Goal: Task Accomplishment & Management: Use online tool/utility

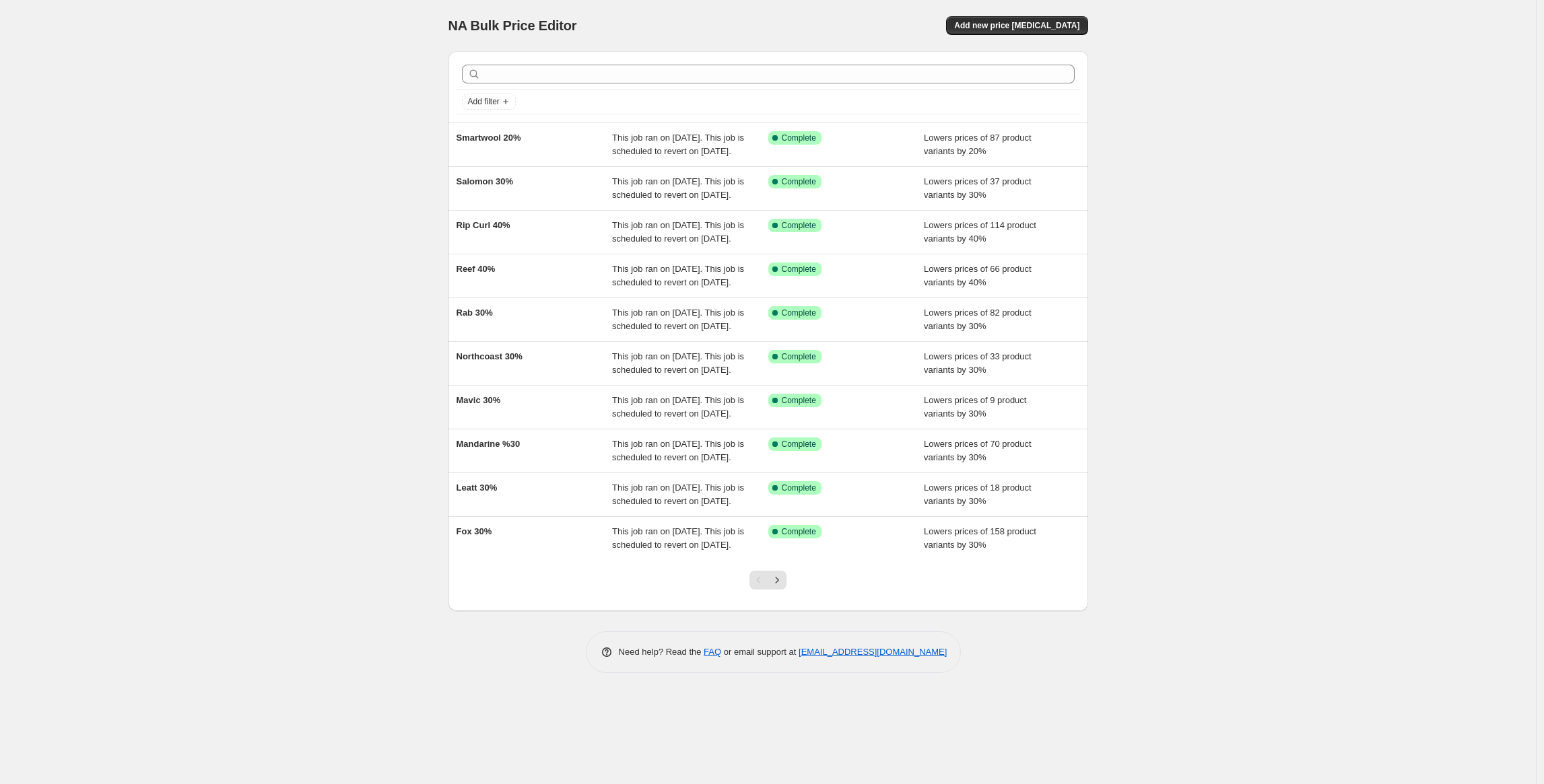
click at [287, 166] on div "NA Bulk Price Editor. This page is ready NA Bulk Price Editor Add new price cha…" at bounding box center [768, 392] width 1536 height 784
click at [291, 164] on div "NA Bulk Price Editor. This page is ready NA Bulk Price Editor Add new price cha…" at bounding box center [768, 392] width 1536 height 784
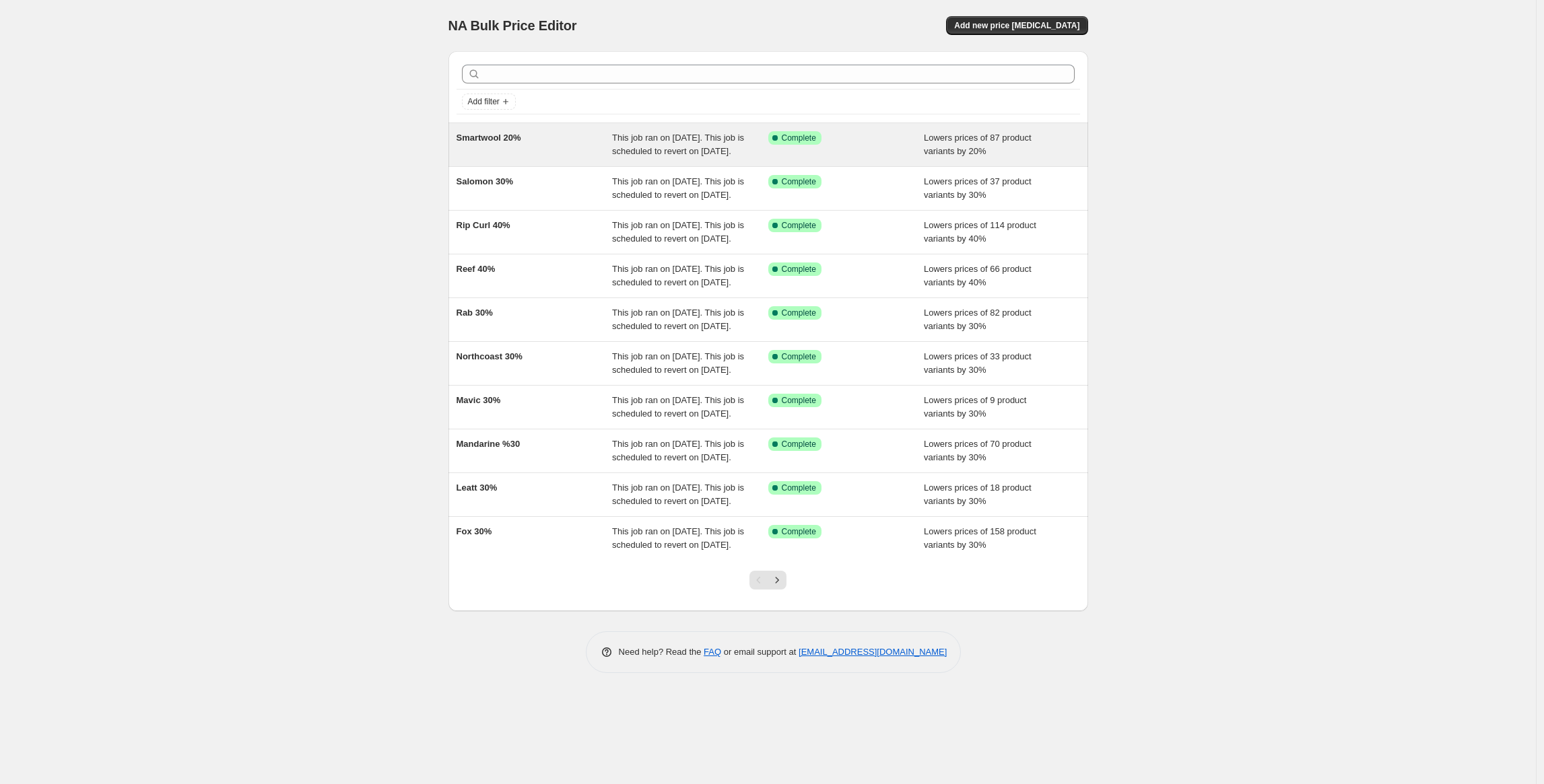
click at [540, 148] on div "Smartwool 20%" at bounding box center [535, 145] width 156 height 27
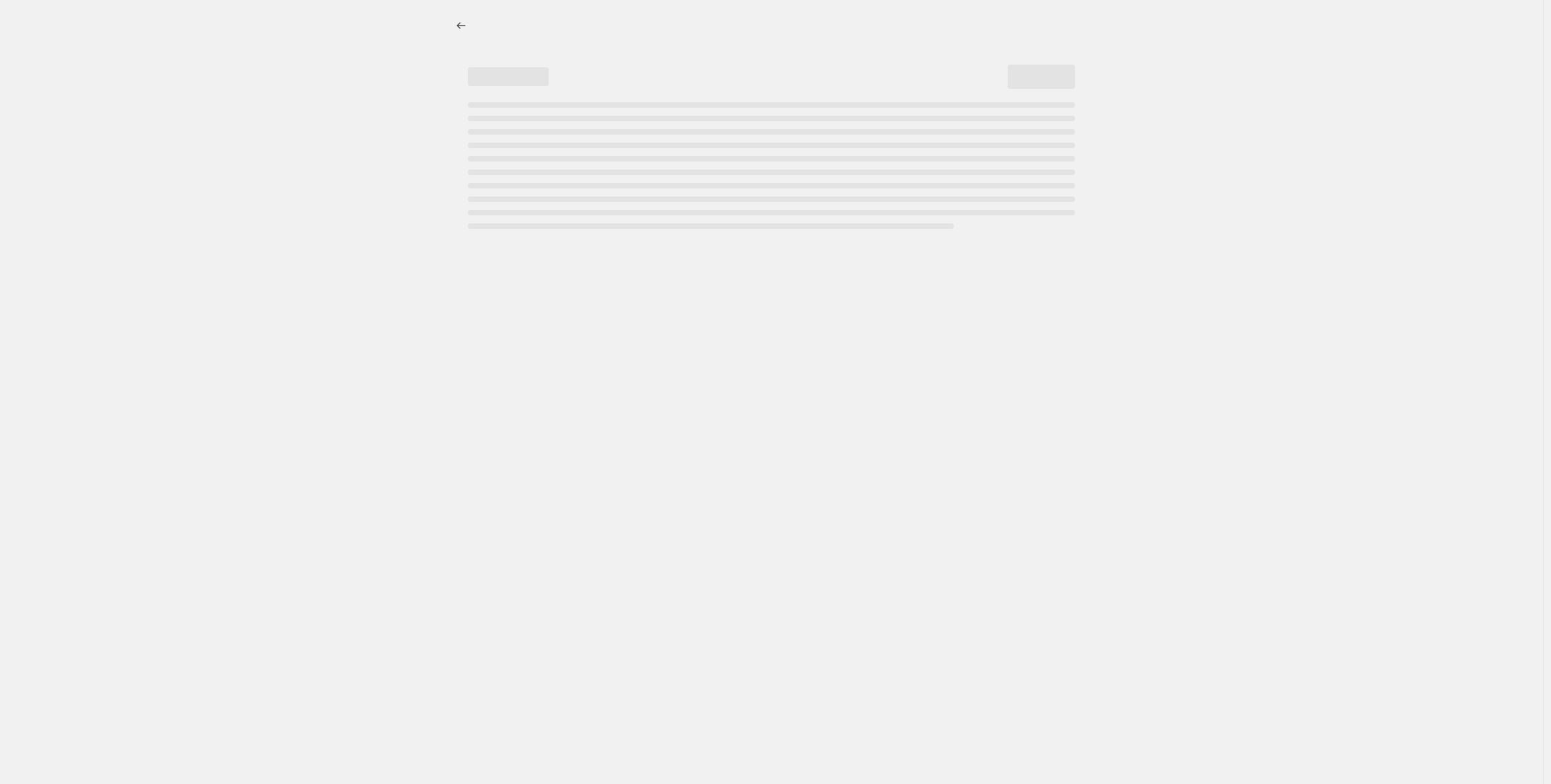
select select "percentage"
select select "inventory_quantity"
select select ">"
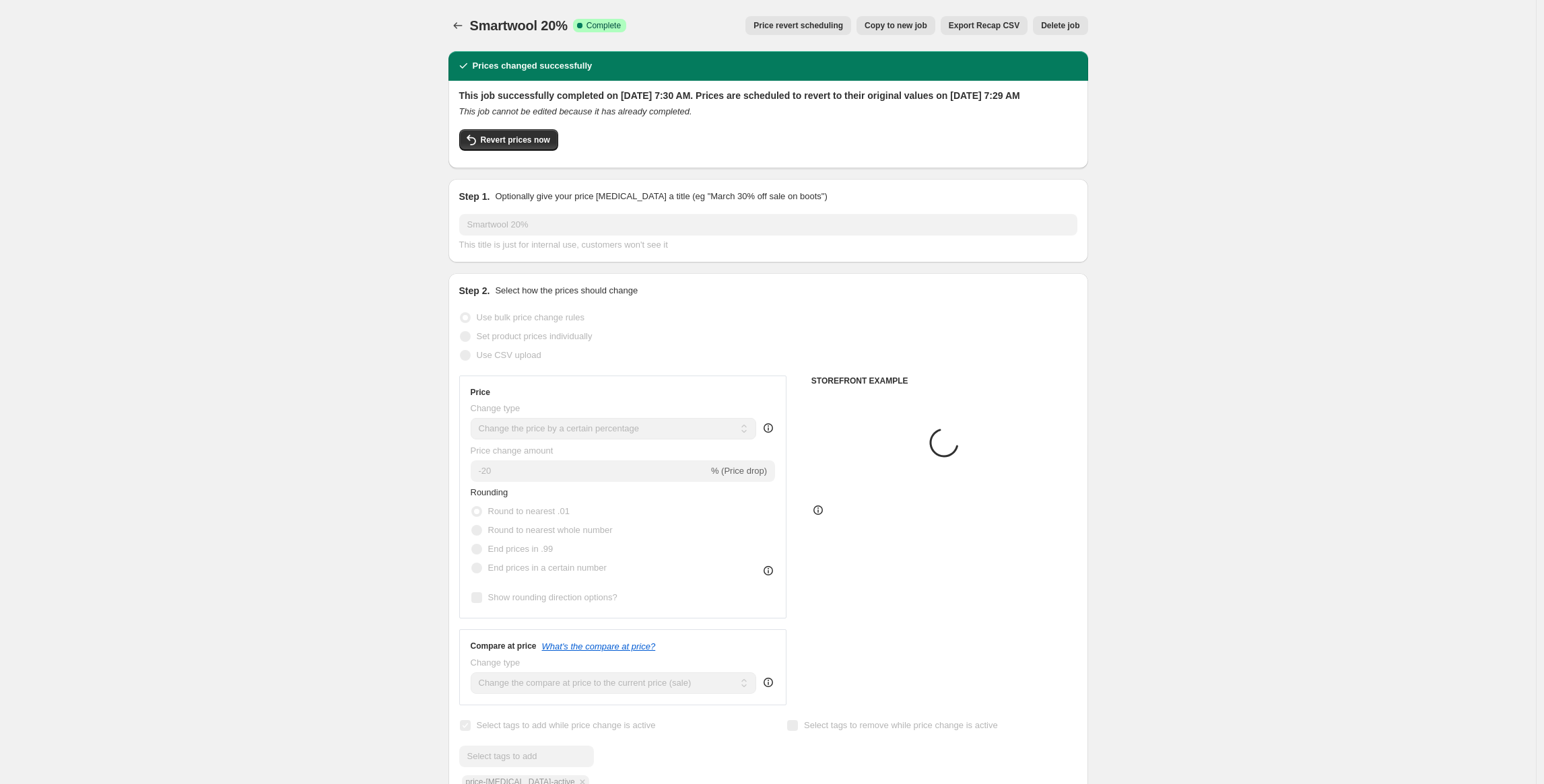
select select "vendor"
select select "product_type"
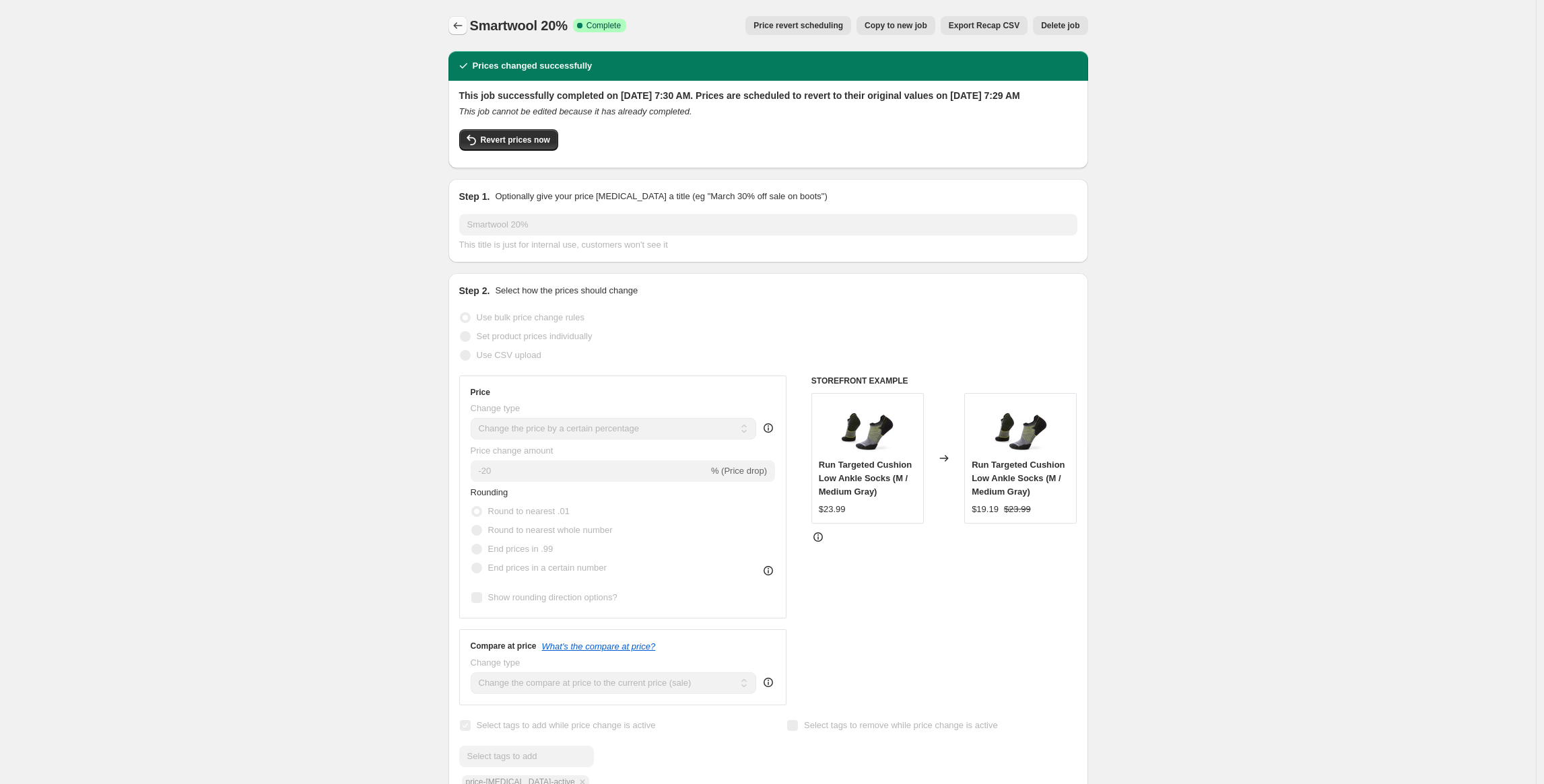
click at [455, 24] on icon "Price change jobs" at bounding box center [458, 26] width 13 height 13
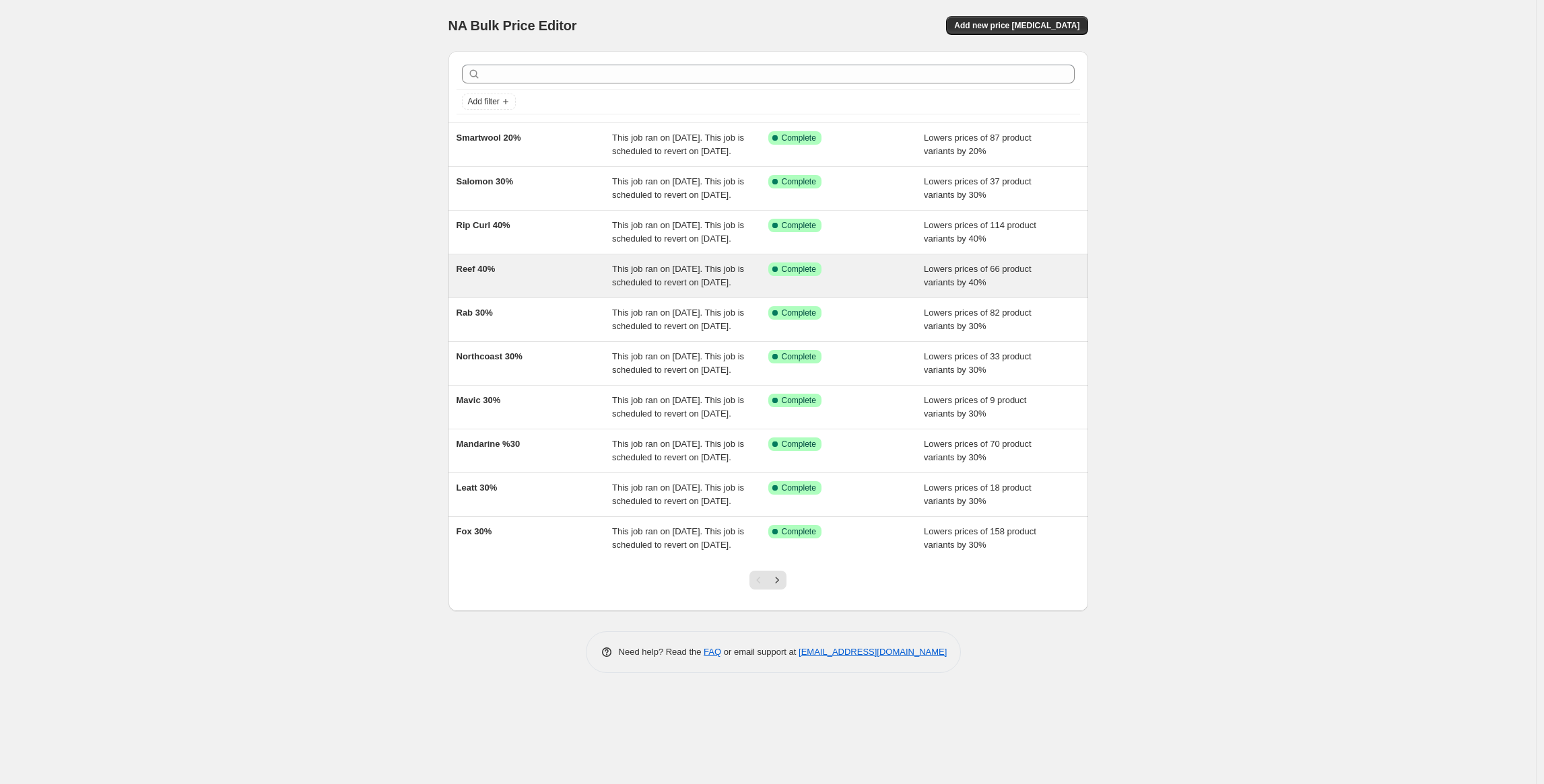
click at [467, 289] on div "Reef 40%" at bounding box center [535, 276] width 156 height 27
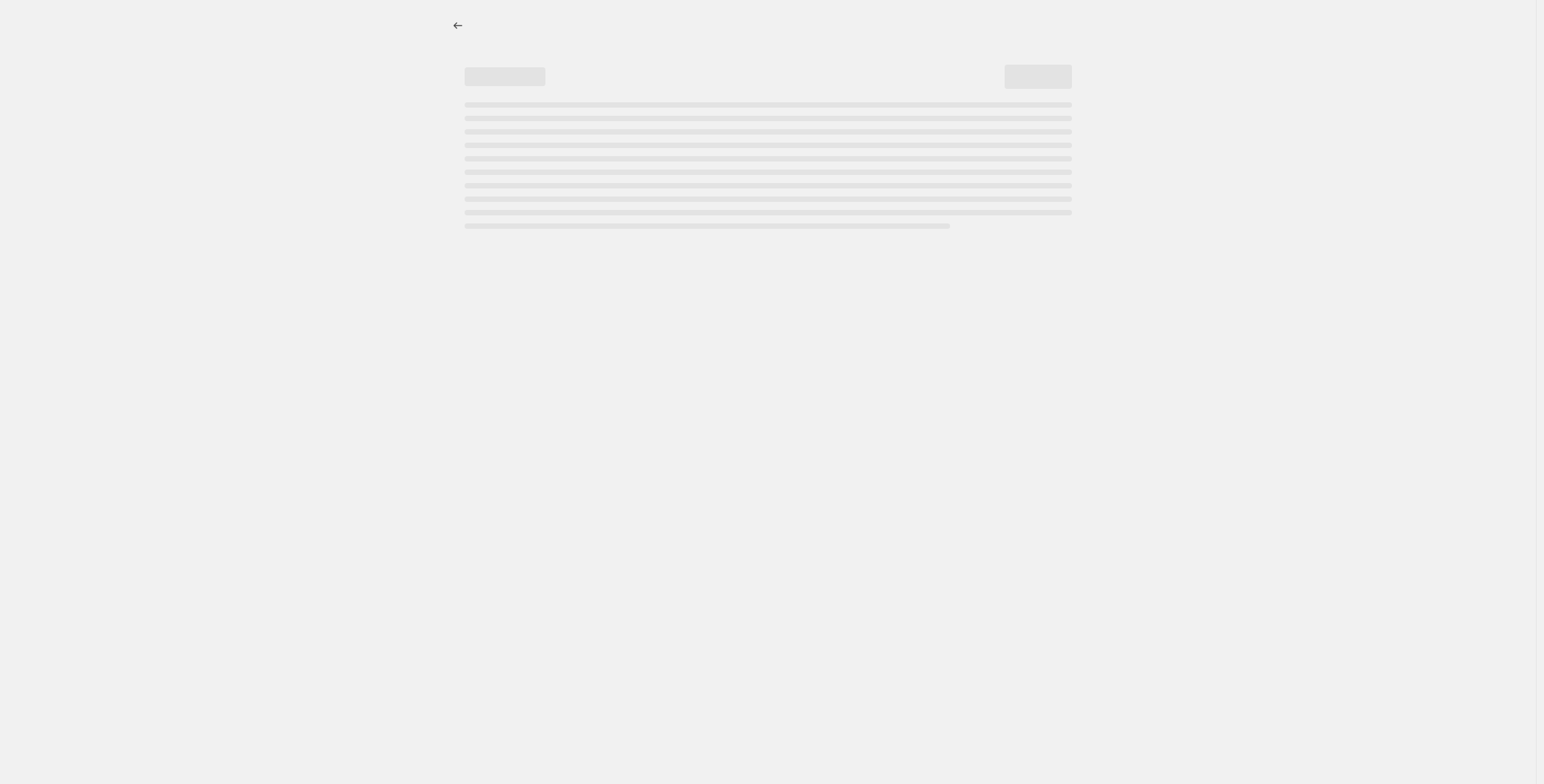
select select "percentage"
select select "vendor"
select select "product_type"
select select "inventory_quantity"
select select ">"
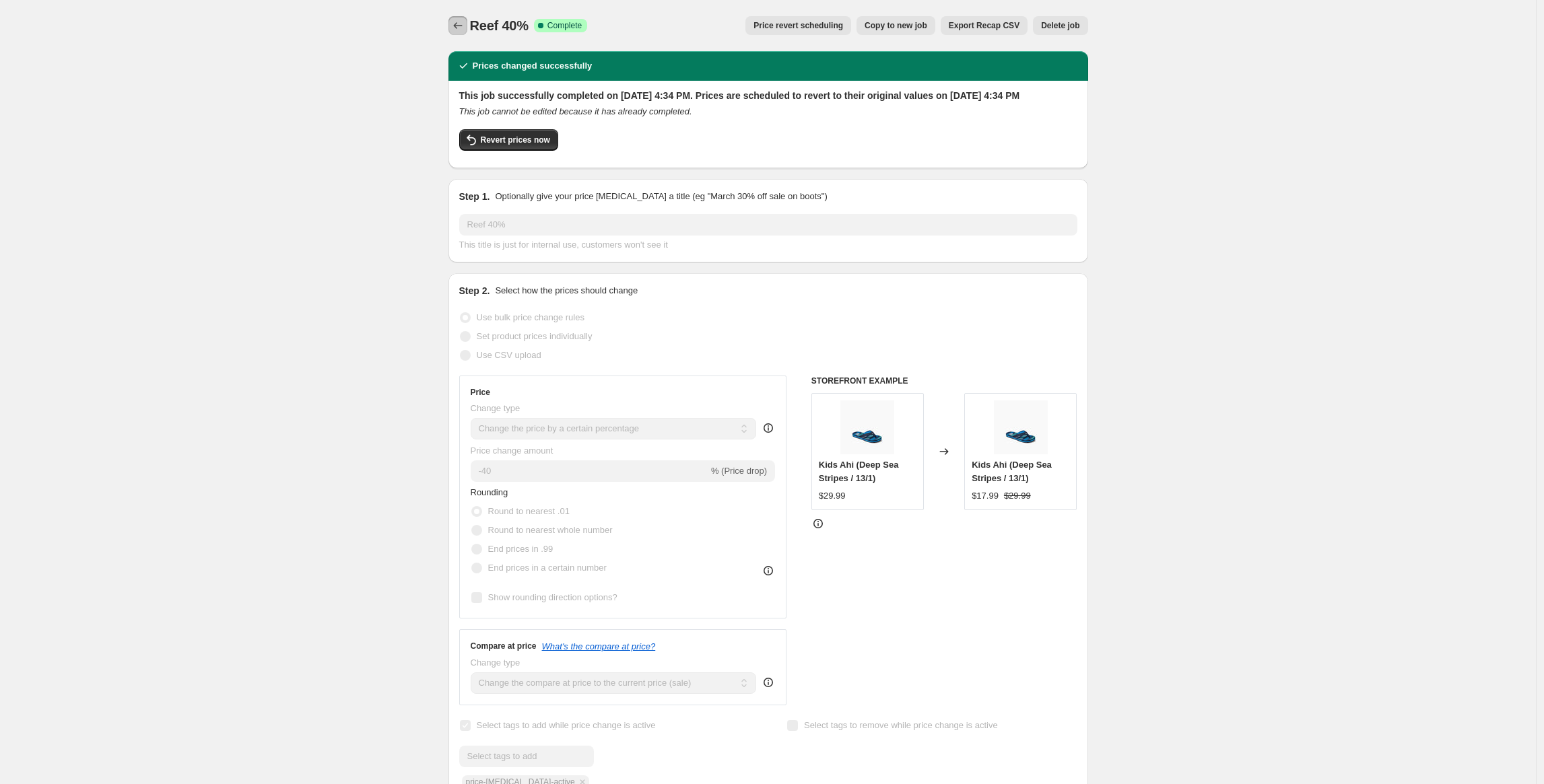
click at [461, 25] on icon "Price change jobs" at bounding box center [458, 26] width 13 height 13
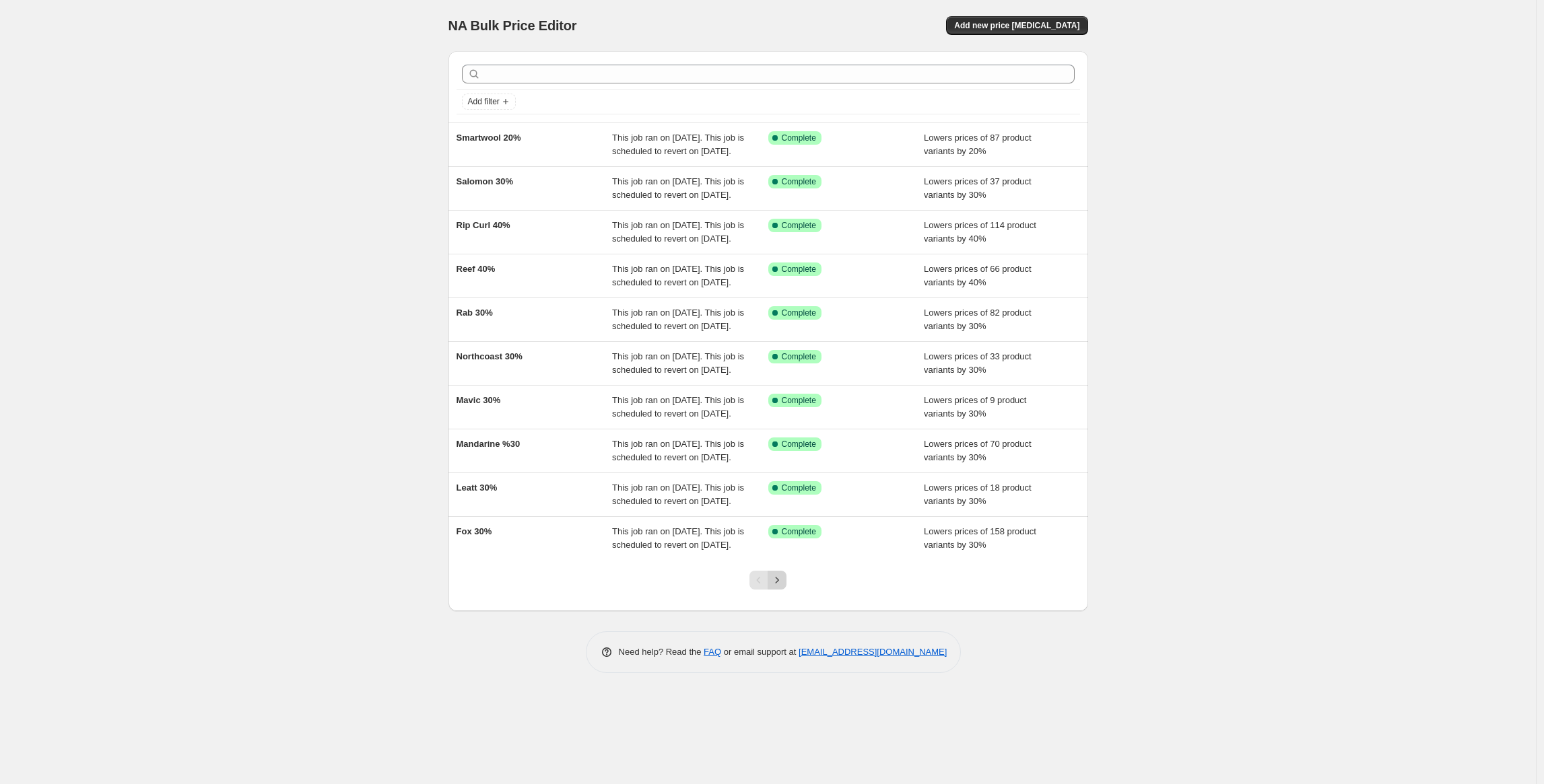
scroll to position [38, 0]
click at [780, 587] on icon "Next" at bounding box center [777, 580] width 13 height 13
click at [760, 587] on icon "Previous" at bounding box center [759, 580] width 13 height 13
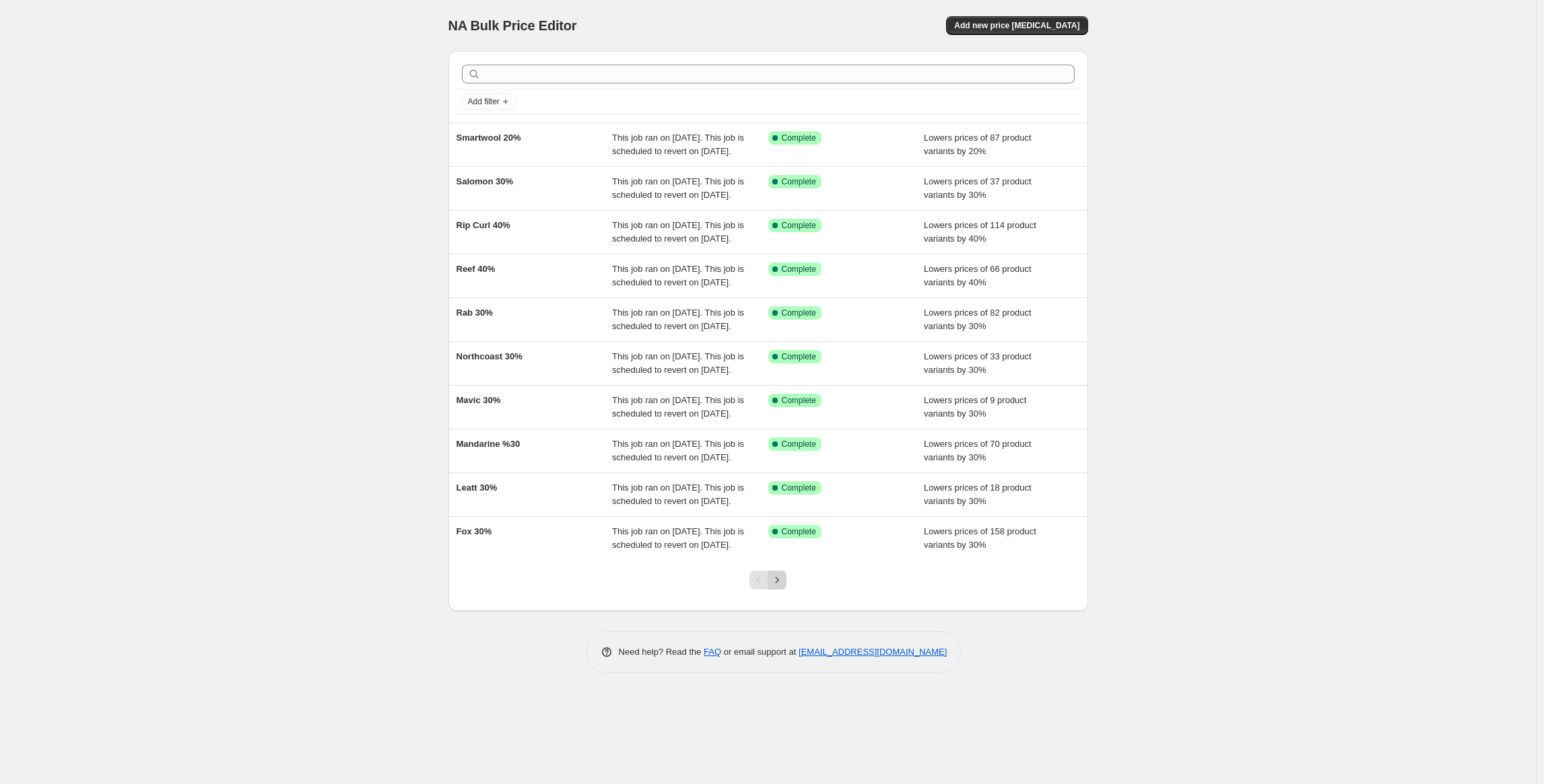
click at [778, 587] on icon "Next" at bounding box center [777, 580] width 13 height 13
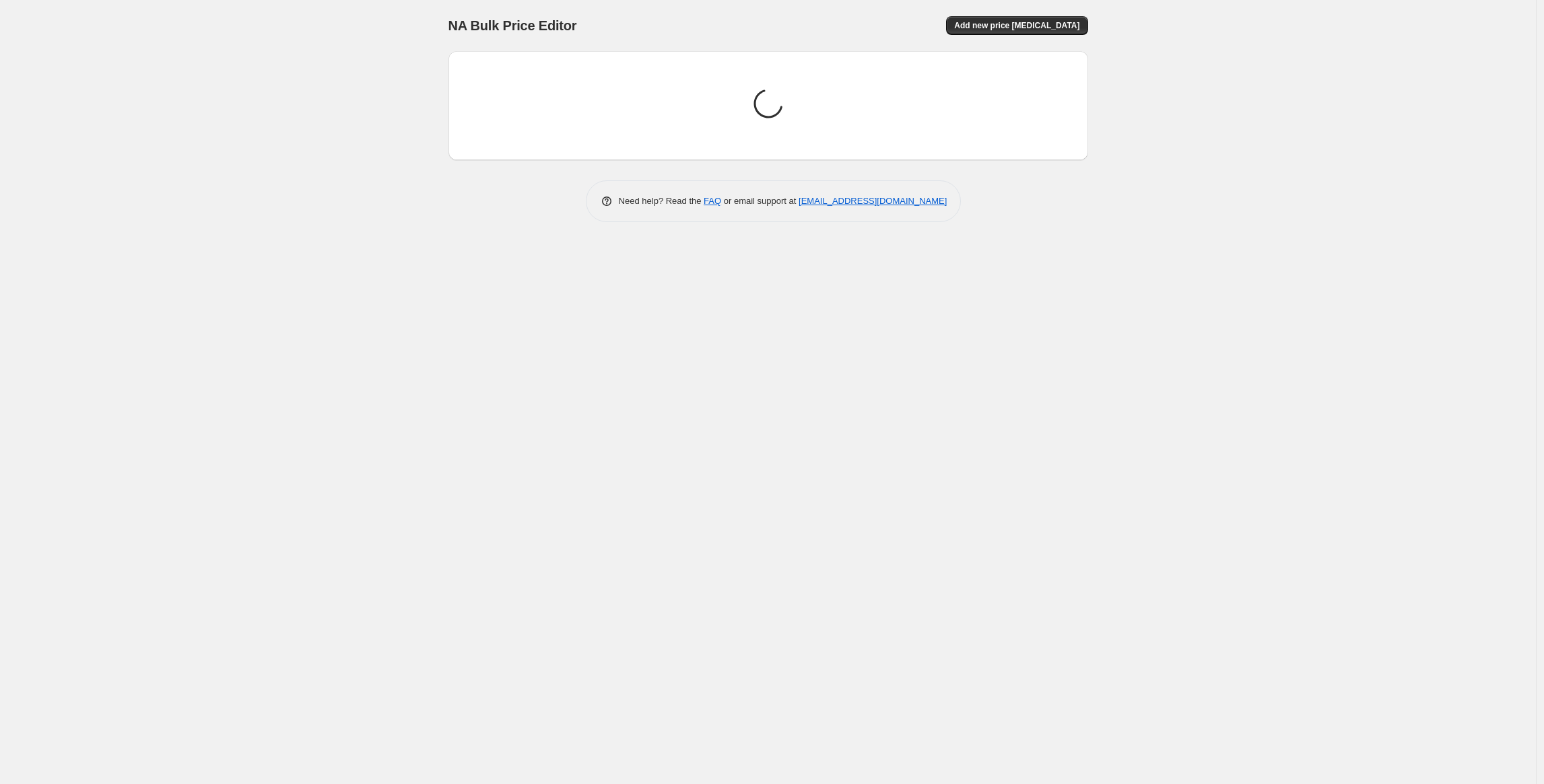
scroll to position [0, 0]
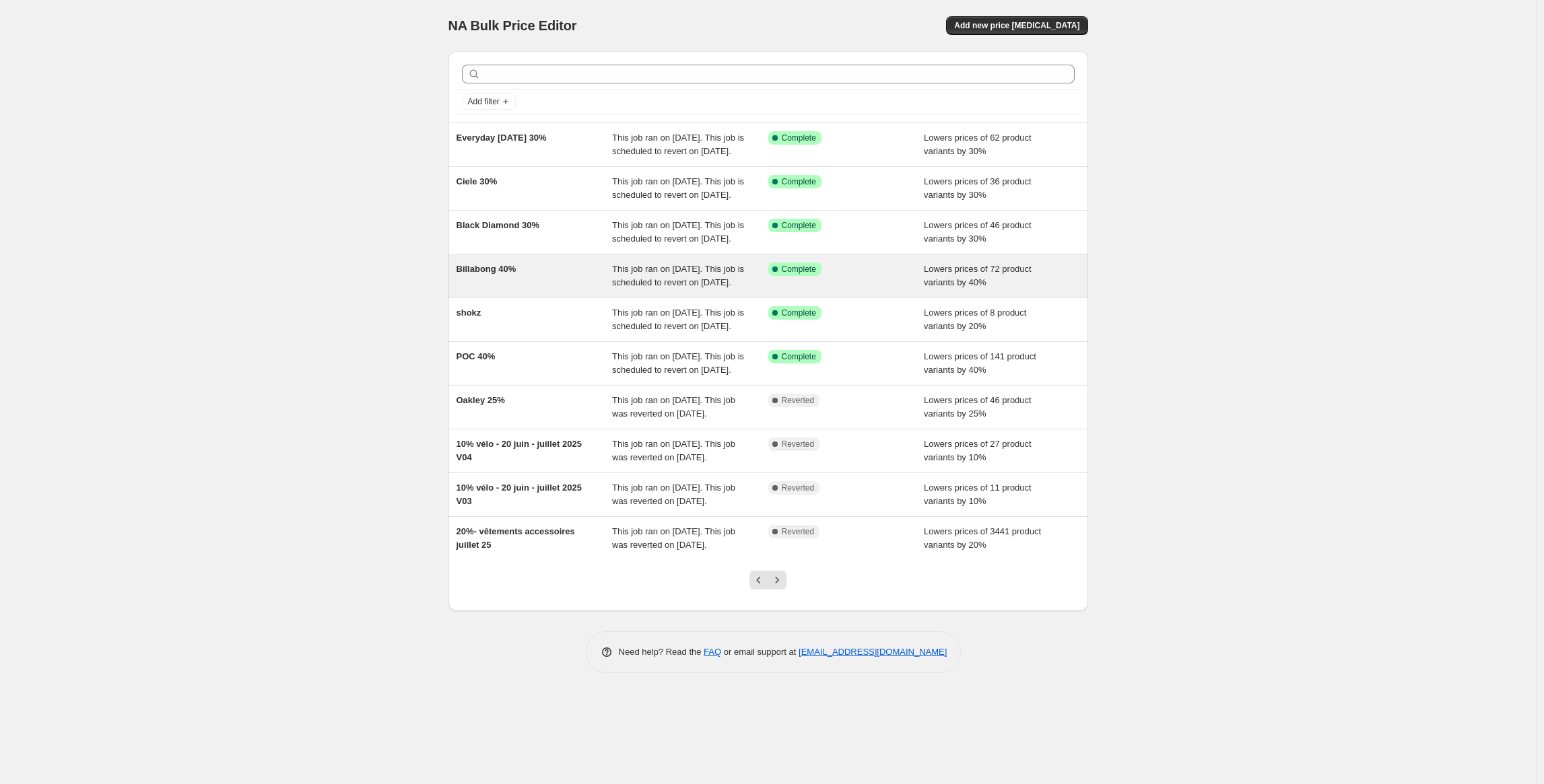
click at [515, 289] on div "Billabong 40%" at bounding box center [535, 276] width 156 height 27
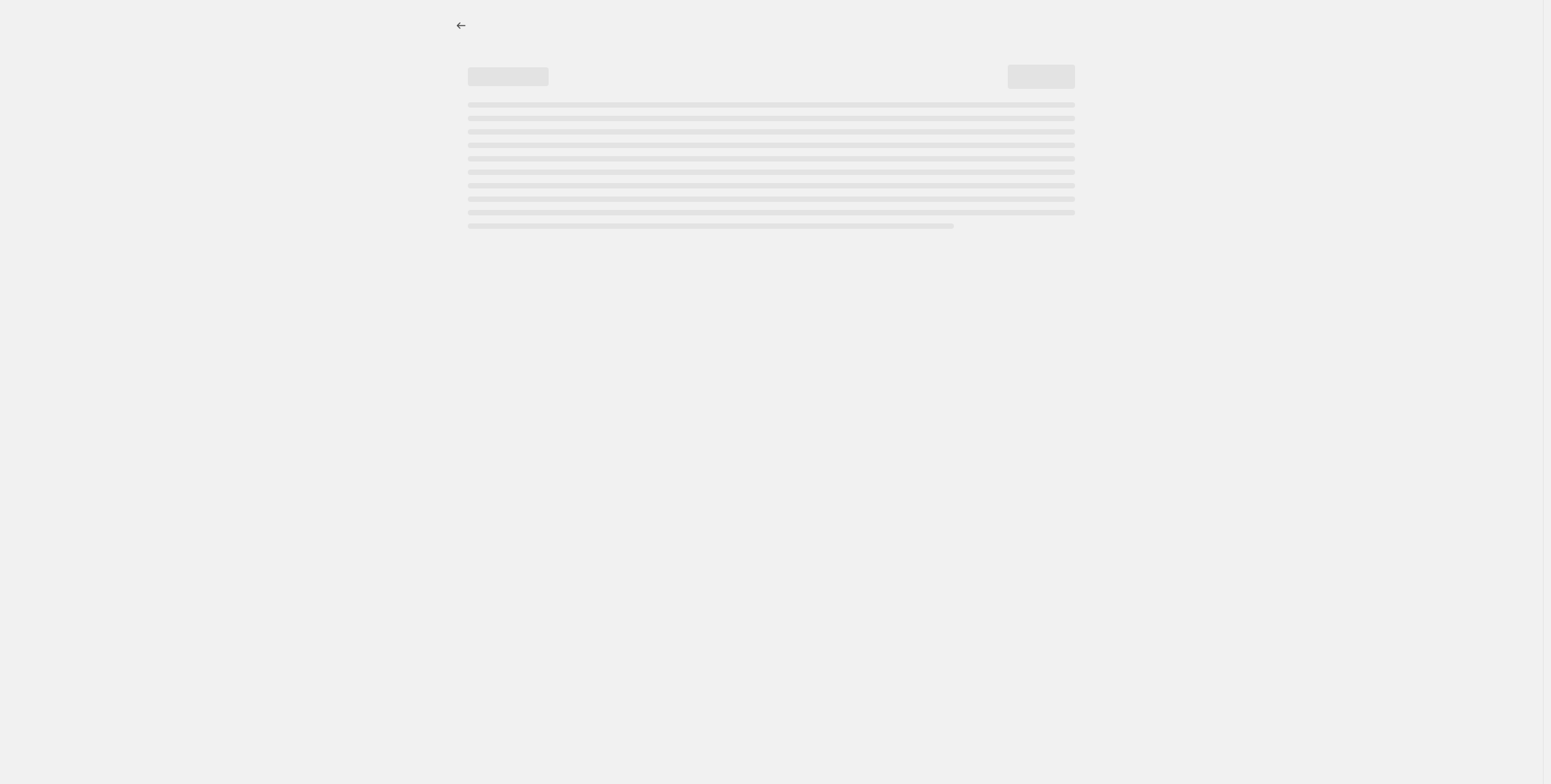
select select "percentage"
select select "vendor"
select select "inventory_quantity"
select select ">"
select select "product_type"
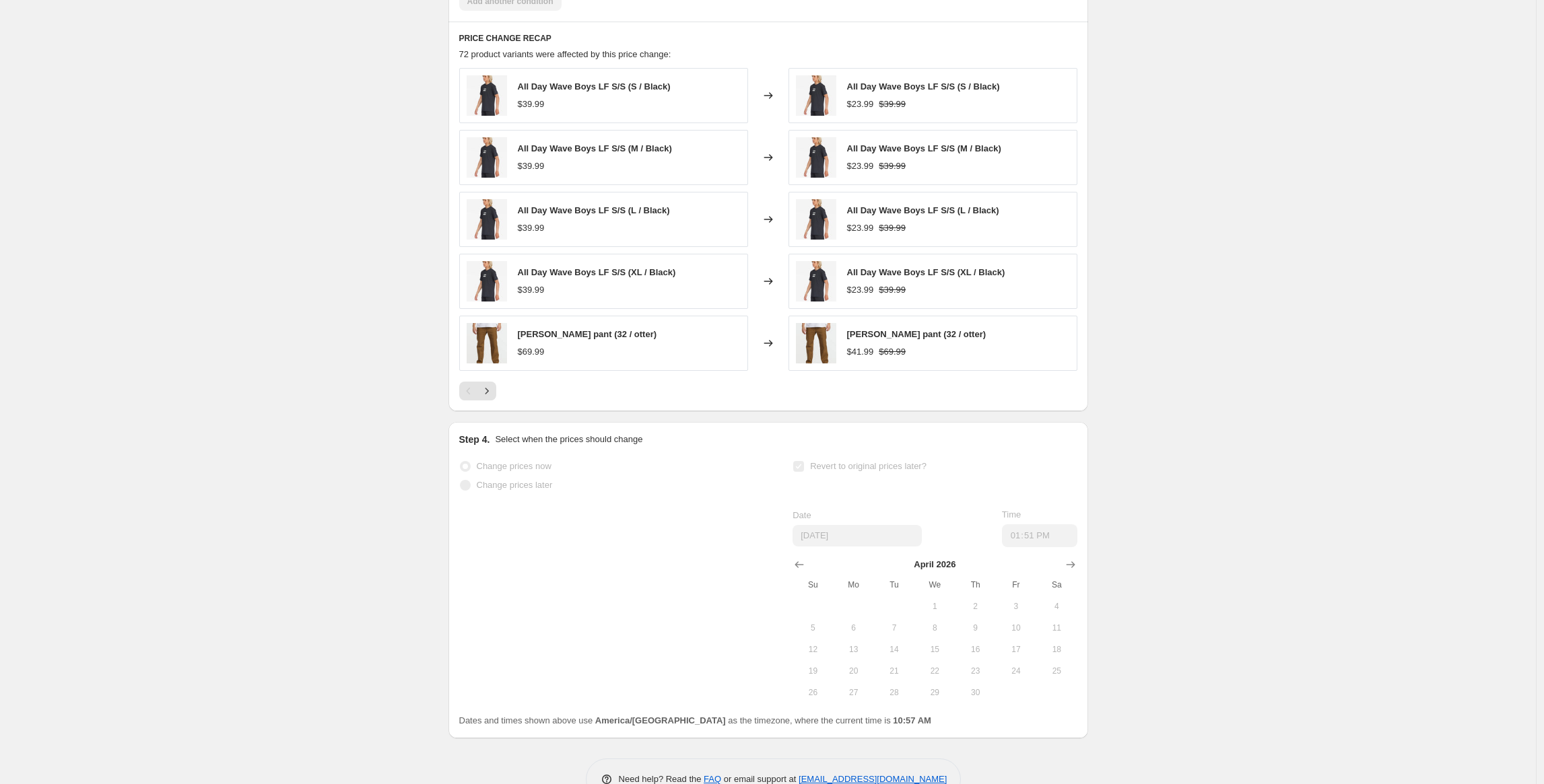
scroll to position [1154, 0]
